Goal: Check status: Check status

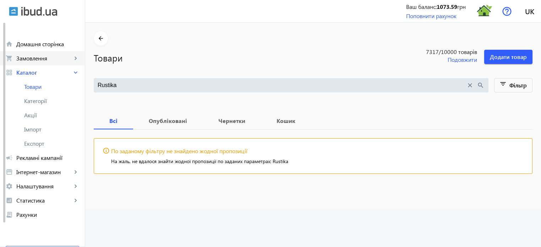
click at [44, 60] on span "Замовлення" at bounding box center [44, 58] width 56 height 7
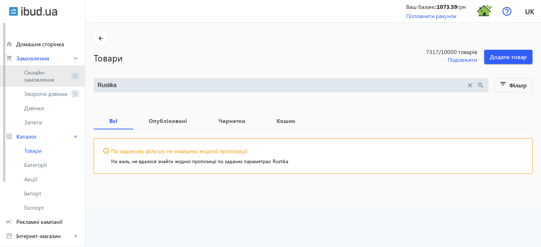
click at [44, 80] on span "Онлайн-замовлення" at bounding box center [46, 76] width 44 height 14
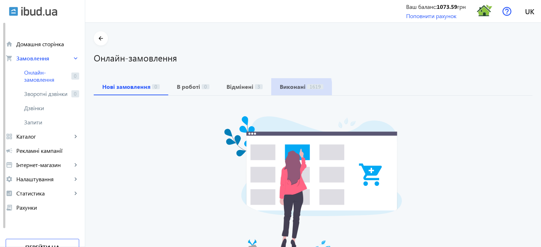
click at [288, 89] on b "Виконані" at bounding box center [293, 87] width 26 height 6
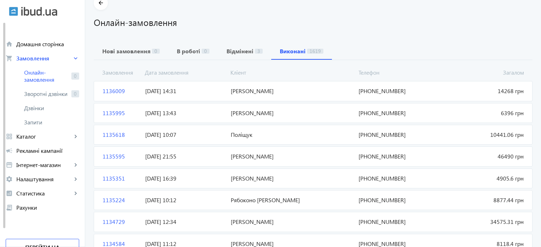
scroll to position [71, 0]
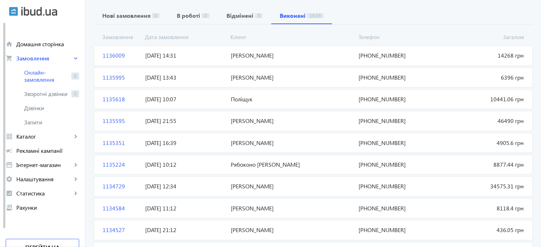
click at [105, 124] on mat-card "1135595 [PERSON_NAME] 46490 грн [DATE] 21:55 [PHONE_NUMBER]" at bounding box center [313, 121] width 439 height 20
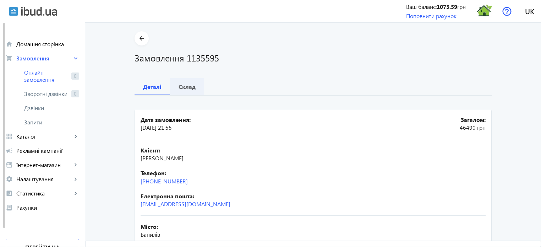
click at [185, 88] on b "Склад" at bounding box center [187, 87] width 17 height 6
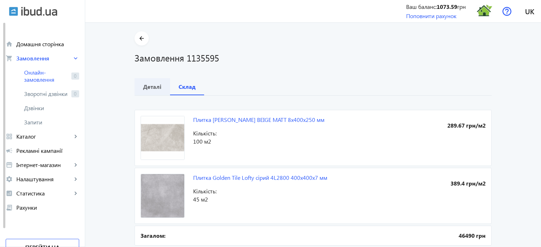
click at [150, 89] on b "Деталі" at bounding box center [152, 87] width 18 height 6
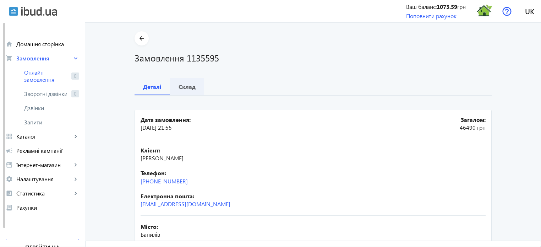
click at [187, 89] on b "Склад" at bounding box center [187, 87] width 17 height 6
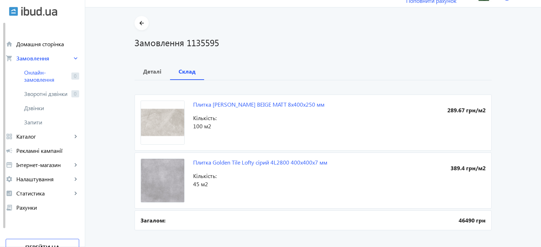
scroll to position [24, 0]
